Goal: Task Accomplishment & Management: Use online tool/utility

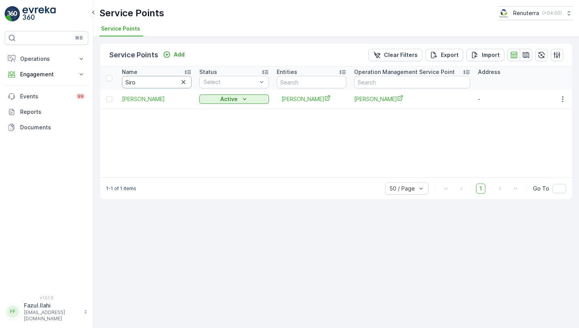
drag, startPoint x: 0, startPoint y: 0, endPoint x: 148, endPoint y: 80, distance: 168.1
click at [148, 80] on input "Siro" at bounding box center [157, 82] width 70 height 12
type input "Silver"
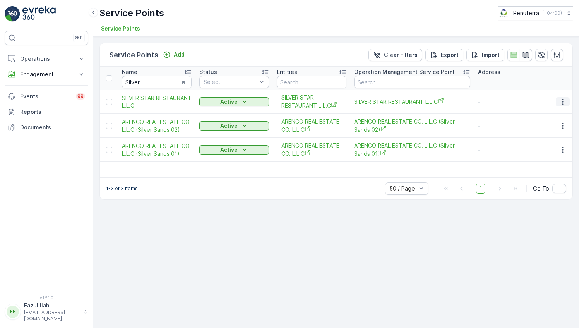
click at [563, 102] on icon "button" at bounding box center [563, 102] width 8 height 8
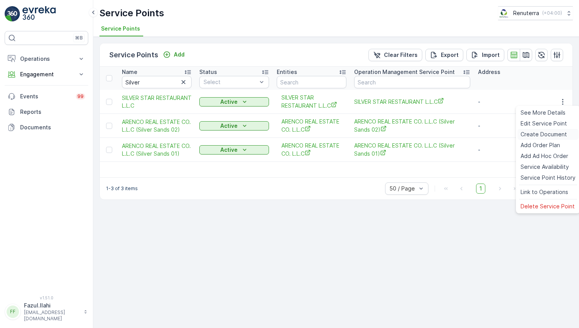
click at [542, 134] on span "Create Document" at bounding box center [544, 134] width 46 height 8
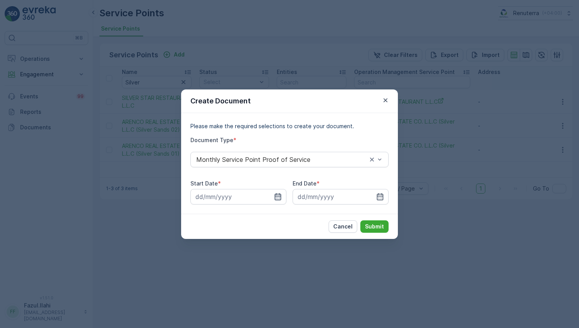
click at [280, 196] on icon "button" at bounding box center [278, 196] width 7 height 7
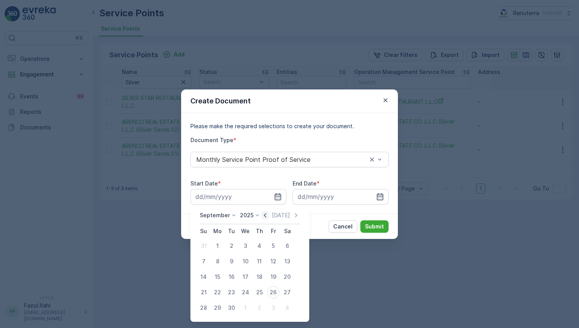
click at [262, 216] on icon "button" at bounding box center [265, 215] width 8 height 8
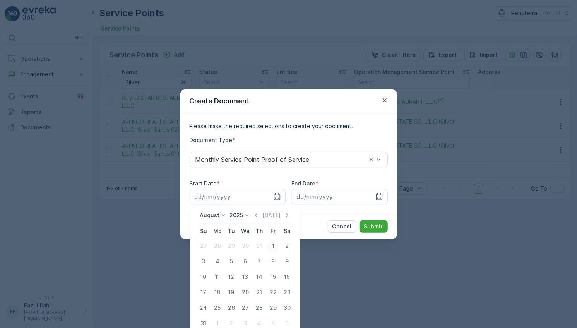
click at [269, 247] on div "1" at bounding box center [273, 246] width 12 height 12
type input "[DATE]"
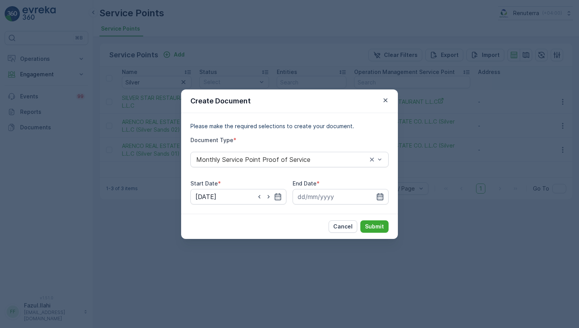
click at [378, 196] on icon "button" at bounding box center [380, 196] width 7 height 7
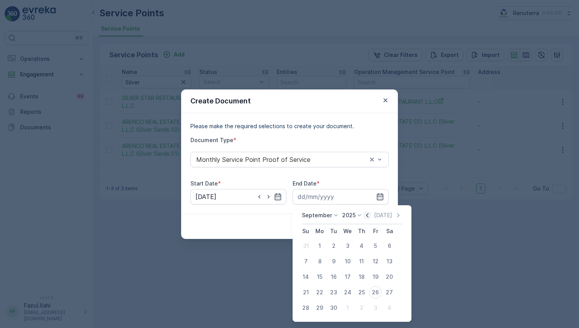
click at [368, 213] on icon "button" at bounding box center [368, 215] width 8 height 8
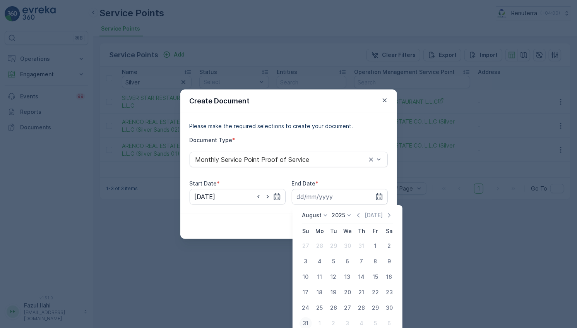
click at [305, 322] on div "31" at bounding box center [306, 323] width 12 height 12
type input "[DATE]"
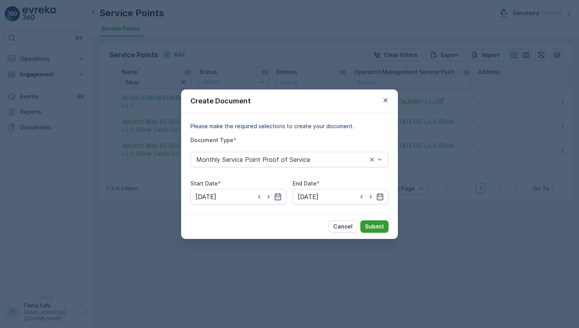
click at [382, 223] on p "Submit" at bounding box center [374, 227] width 19 height 8
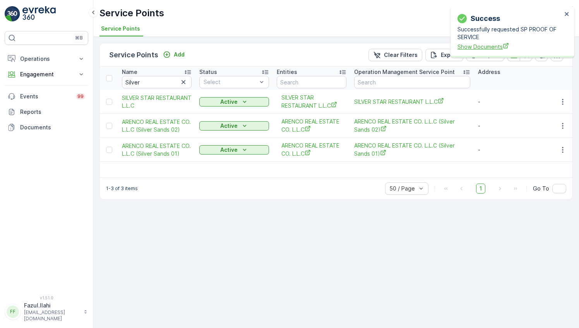
click at [489, 44] on span "Show Documents" at bounding box center [510, 47] width 105 height 8
